Goal: Information Seeking & Learning: Find specific fact

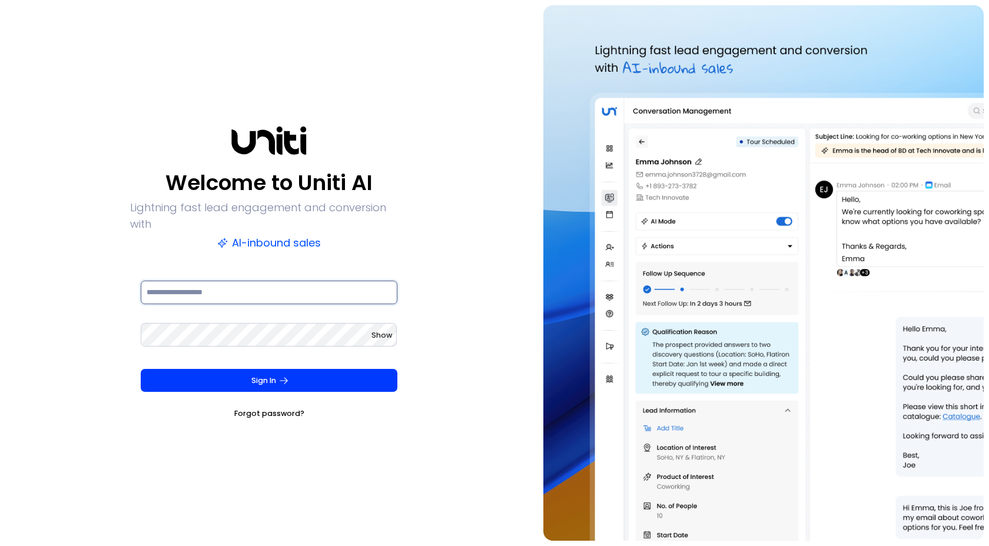
click at [280, 284] on input at bounding box center [269, 293] width 257 height 24
type input "**********"
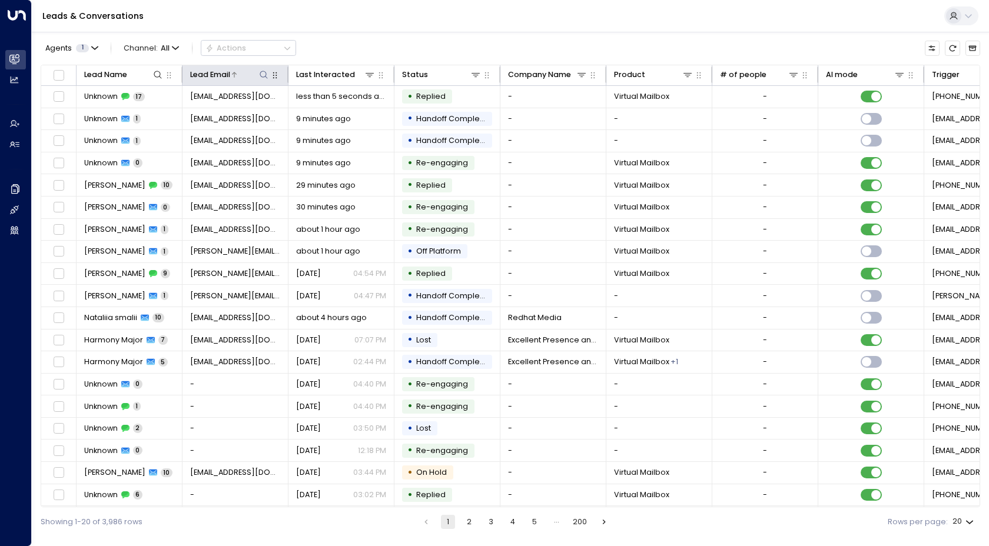
click at [261, 78] on icon at bounding box center [263, 74] width 9 height 9
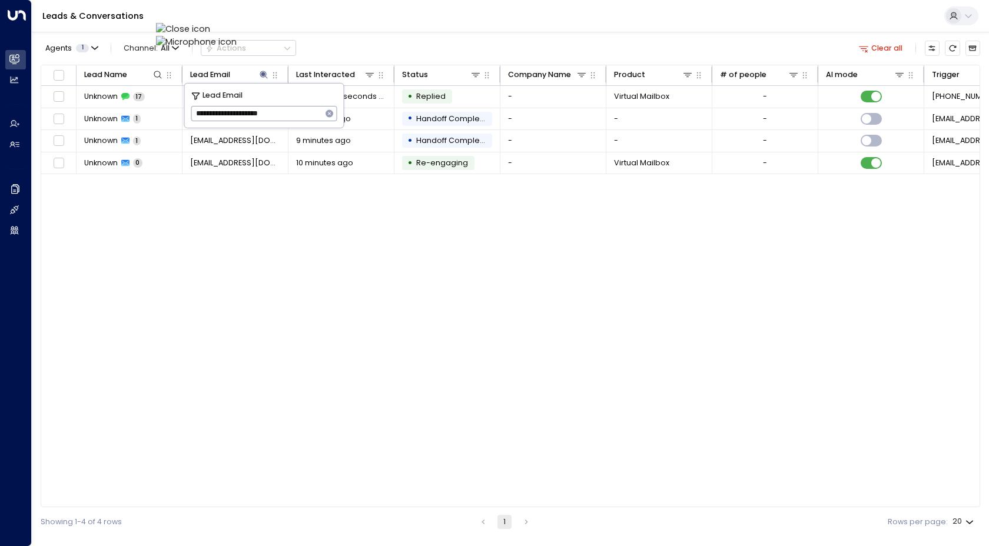
type input "**********"
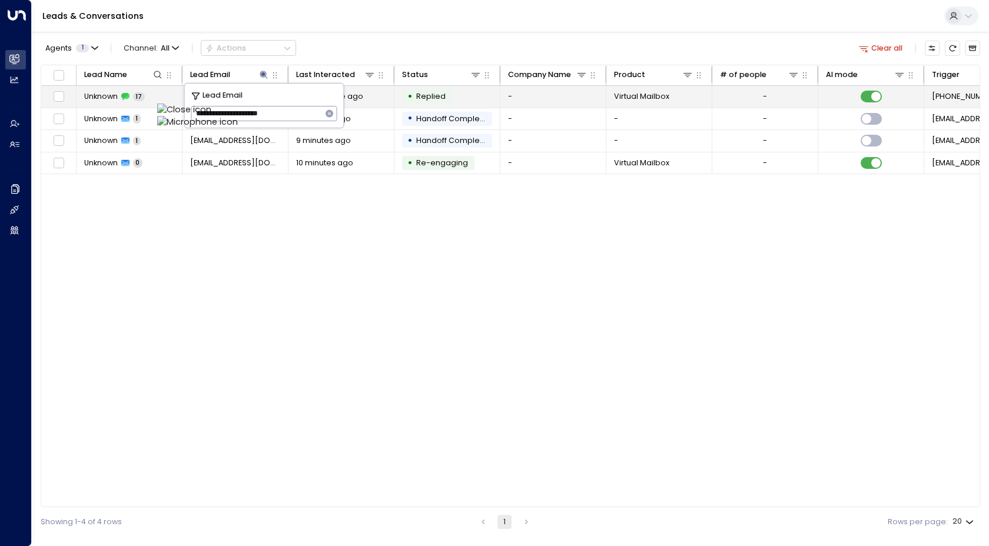
click at [102, 96] on span "Unknown" at bounding box center [101, 96] width 34 height 11
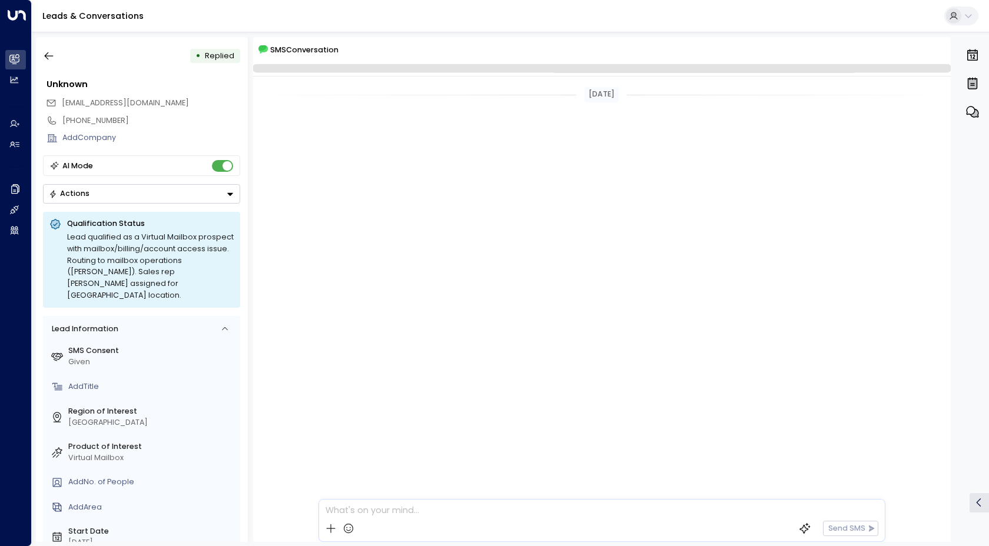
scroll to position [1558, 0]
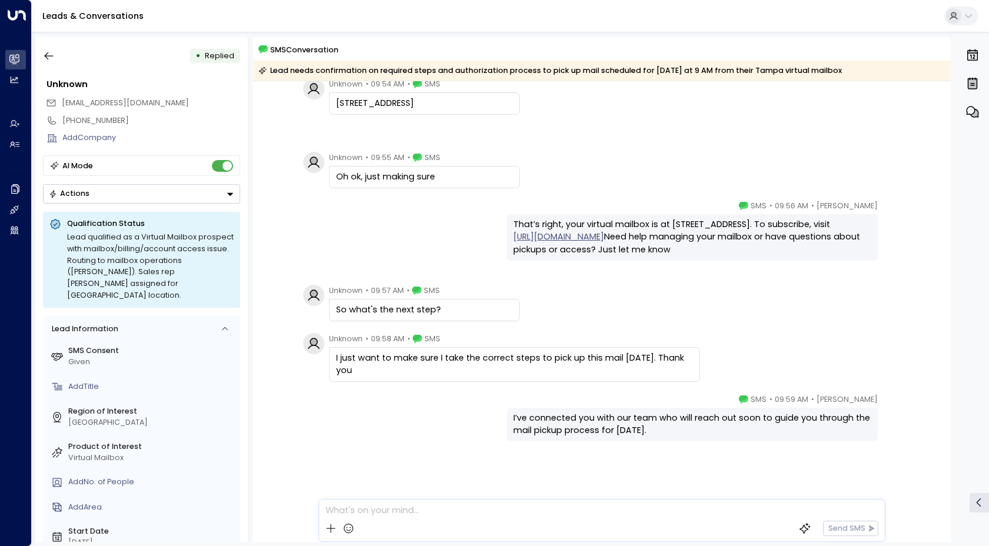
click at [390, 226] on div "[PERSON_NAME] • 09:56 AM • SMS That’s right, your virtual mailbox is at [STREET…" at bounding box center [602, 230] width 604 height 61
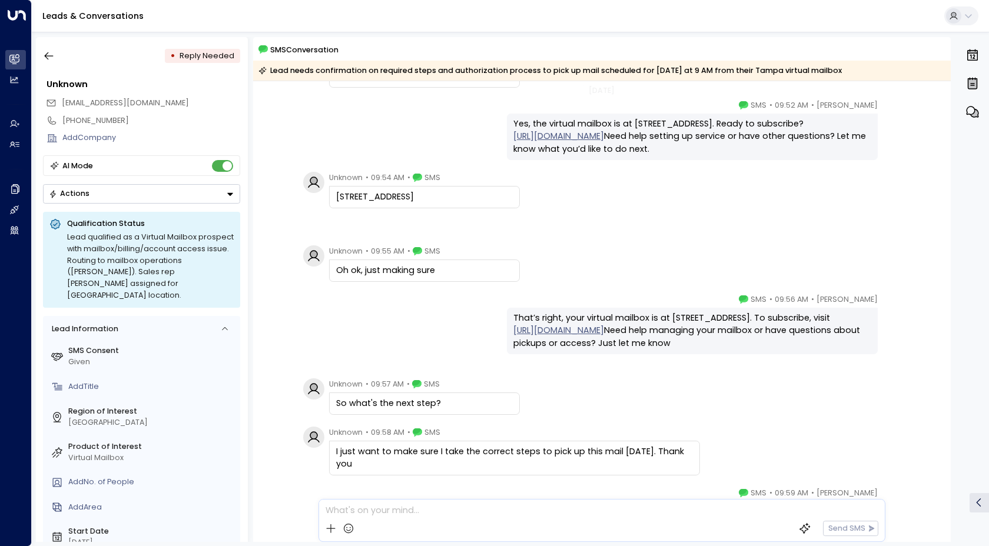
scroll to position [991, 0]
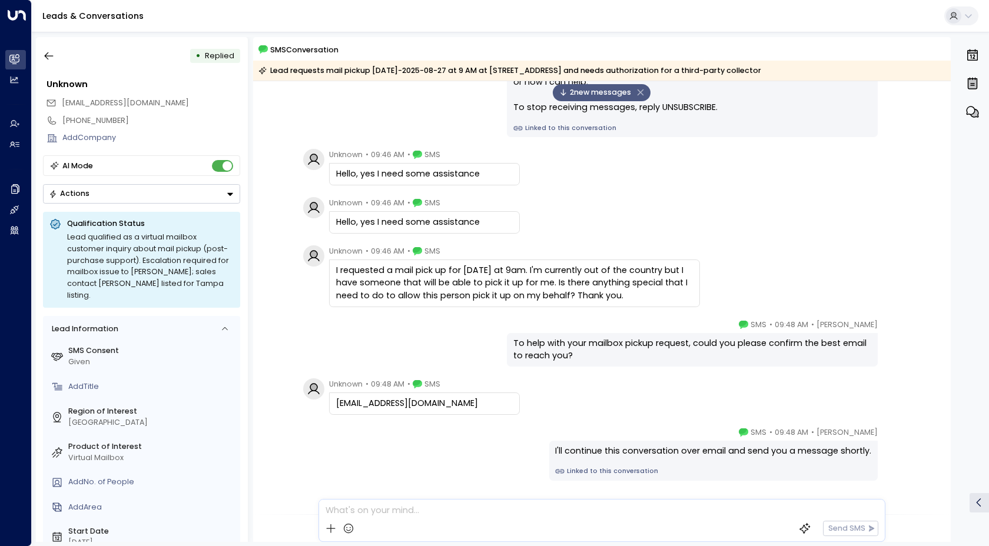
scroll to position [50, 0]
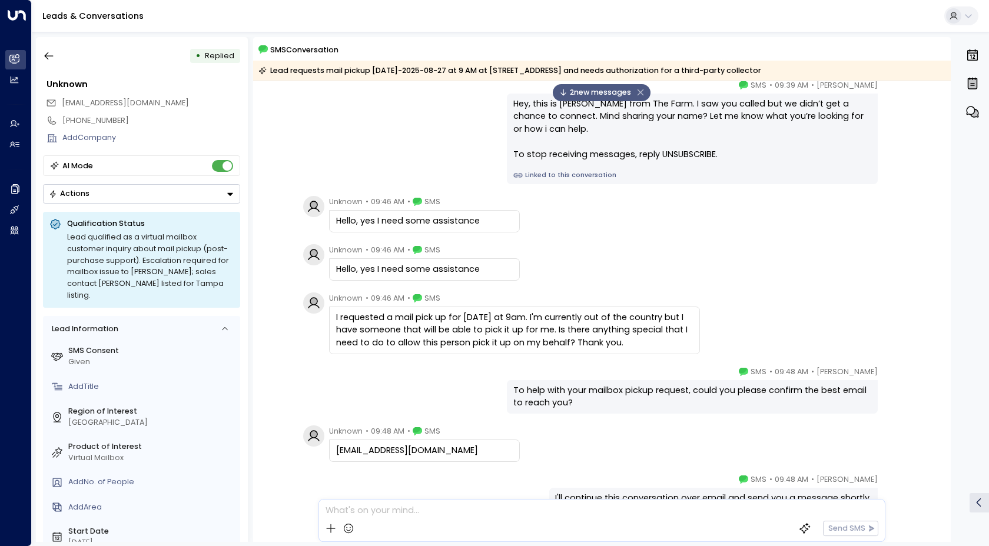
click at [314, 327] on div "Unknown • 09:46 AM • SMS I requested a mail pick up for [DATE] at 9am. I'm curr…" at bounding box center [501, 324] width 397 height 62
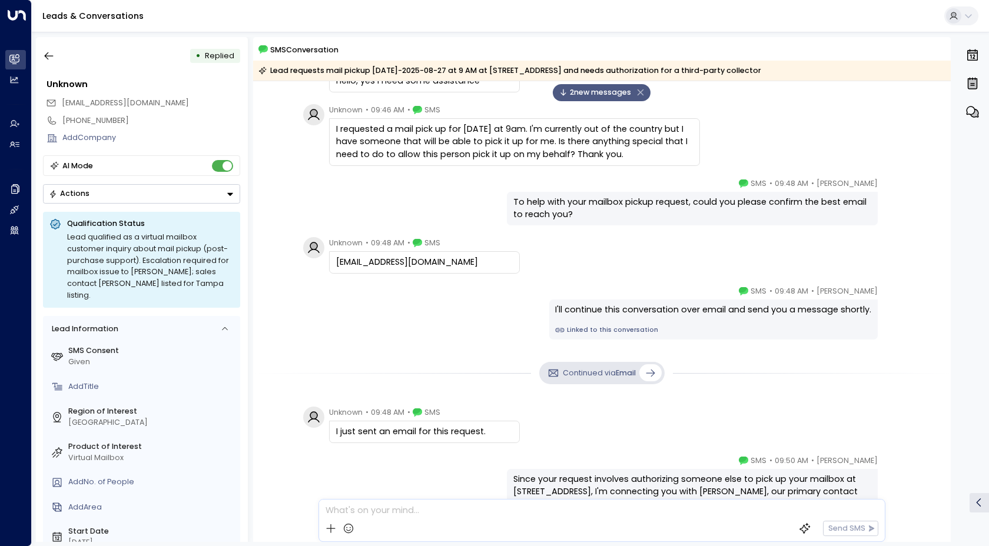
scroll to position [262, 0]
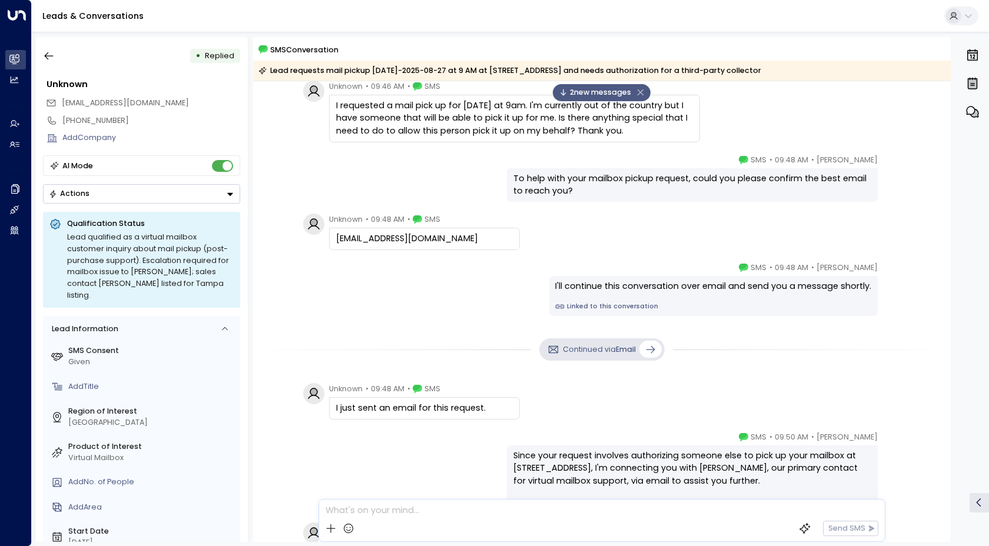
click at [350, 317] on div "2 new message s [DATE] Unknown • 09:46 AM • SMS Hello, yes I need some assistan…" at bounding box center [602, 519] width 698 height 1401
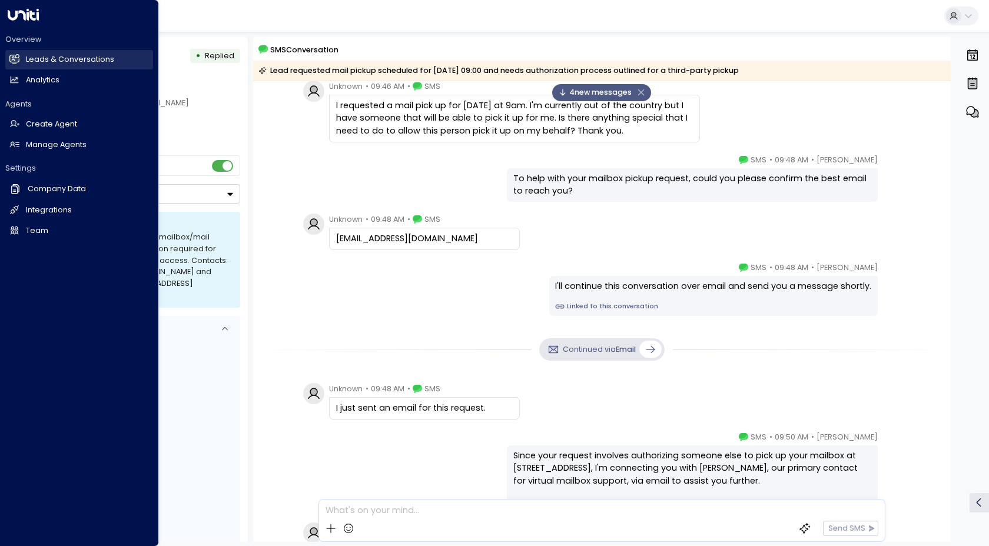
click at [28, 61] on h2 "Leads & Conversations" at bounding box center [70, 59] width 88 height 11
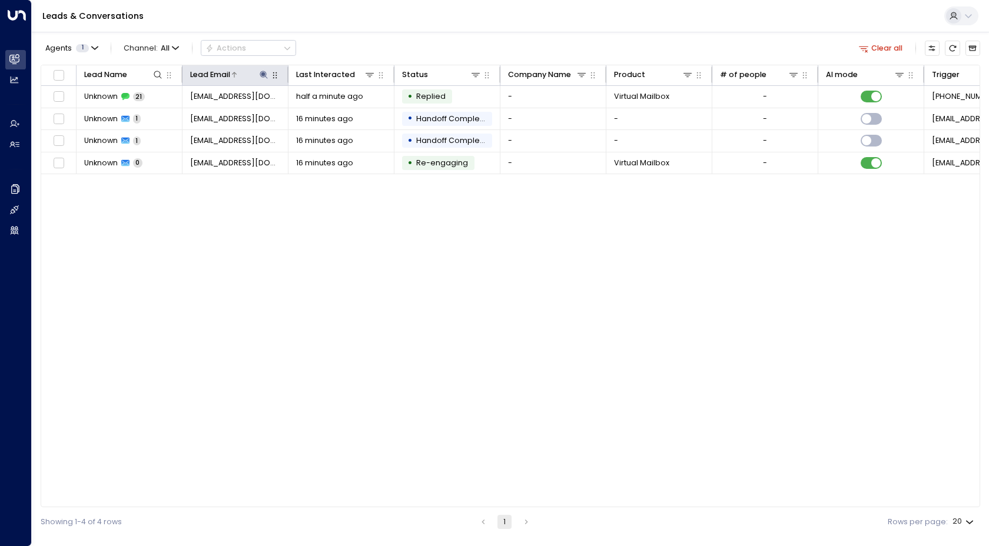
click at [260, 75] on icon at bounding box center [263, 74] width 9 height 9
click at [331, 111] on icon "button" at bounding box center [330, 114] width 8 height 8
click at [278, 121] on input "text" at bounding box center [264, 114] width 146 height 21
paste input "**********"
type input "**********"
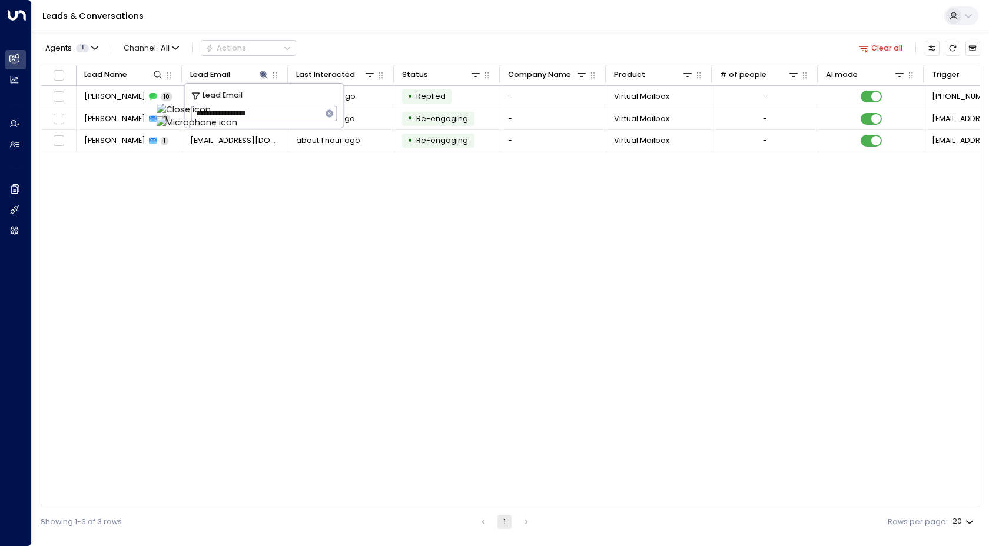
click at [393, 35] on div "Agents 1 Channel: All Actions Clear all Lead Name Lead Email Last Interacted St…" at bounding box center [511, 284] width 940 height 505
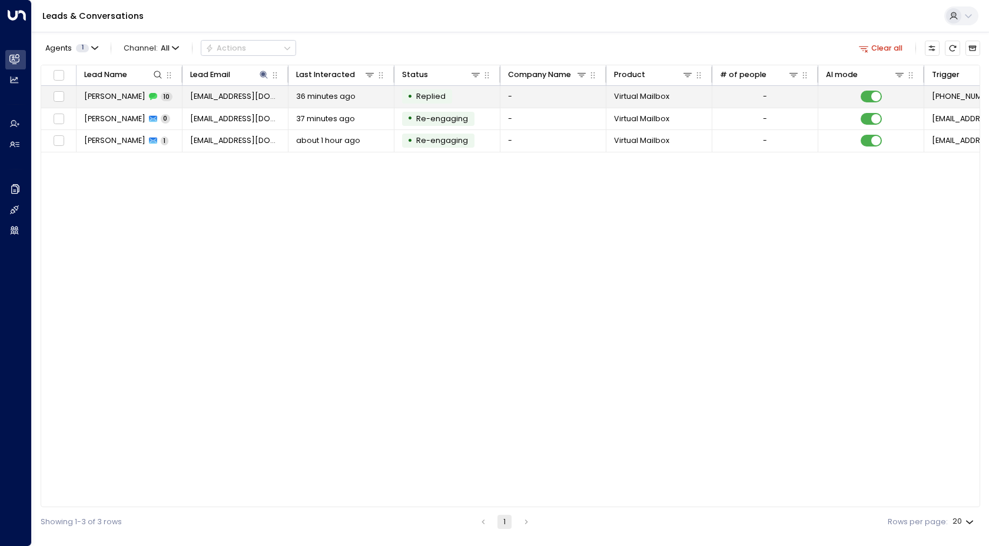
click at [111, 93] on span "[PERSON_NAME]" at bounding box center [114, 96] width 61 height 11
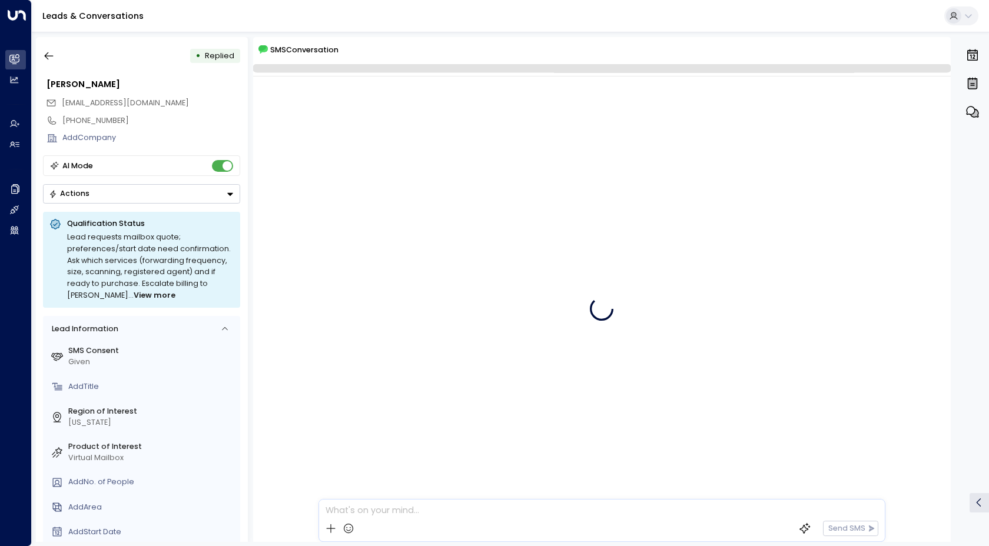
scroll to position [347, 0]
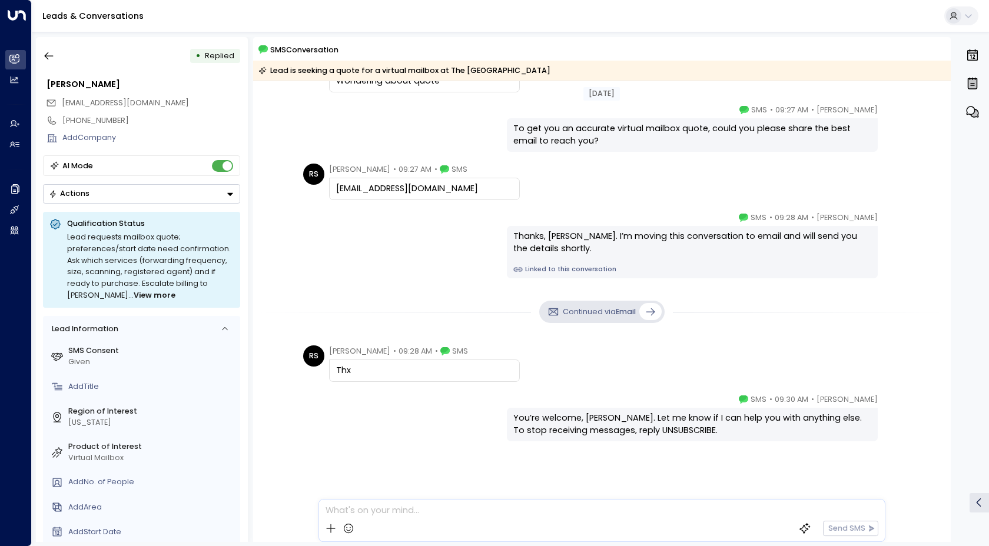
click at [291, 191] on div "RS [PERSON_NAME] • 09:27 AM • SMS [EMAIL_ADDRESS][DOMAIN_NAME]" at bounding box center [602, 182] width 698 height 37
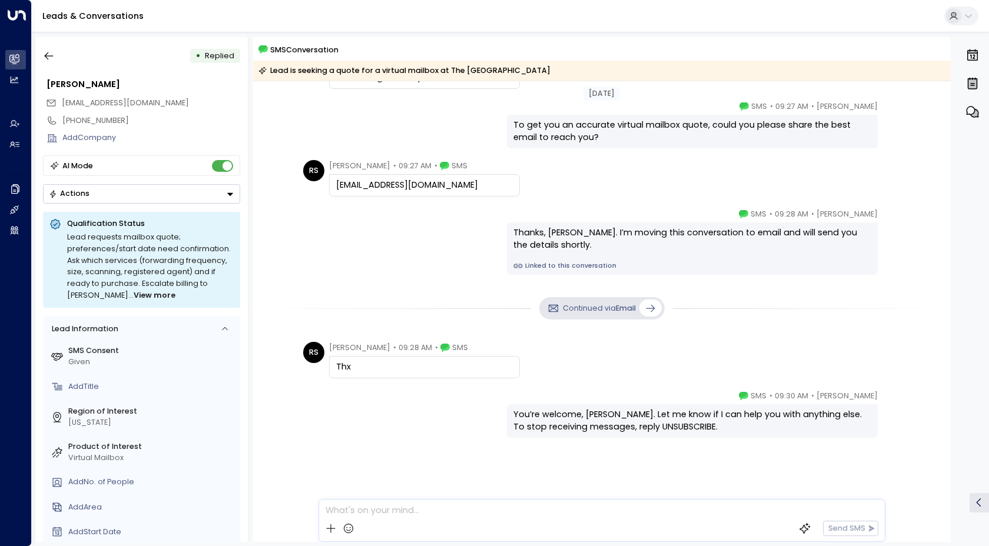
scroll to position [352, 0]
